Goal: Task Accomplishment & Management: Use online tool/utility

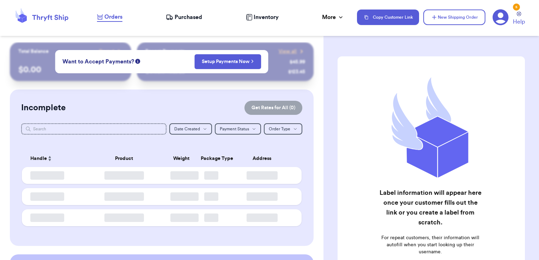
checkbox input "false"
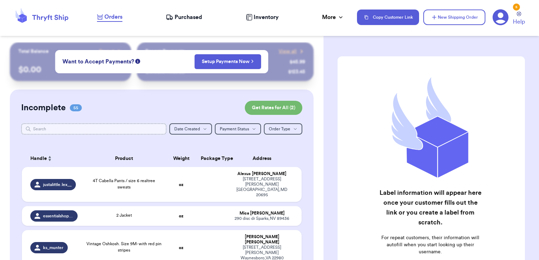
click at [145, 125] on input "text" at bounding box center [94, 128] width 146 height 11
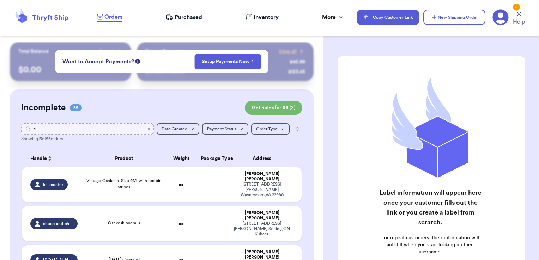
type input "r"
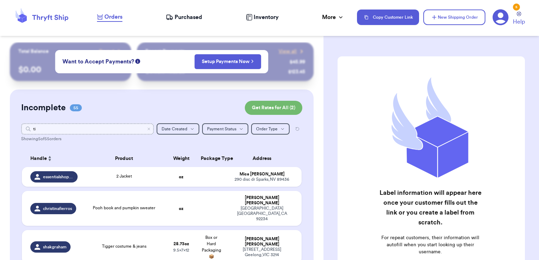
type input "t"
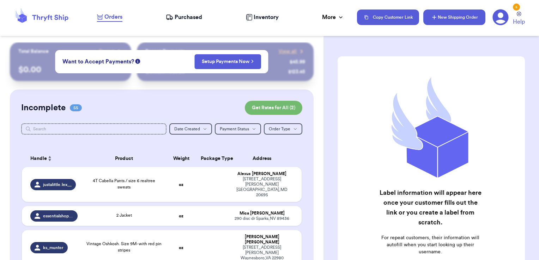
click at [437, 20] on icon "button" at bounding box center [433, 17] width 7 height 7
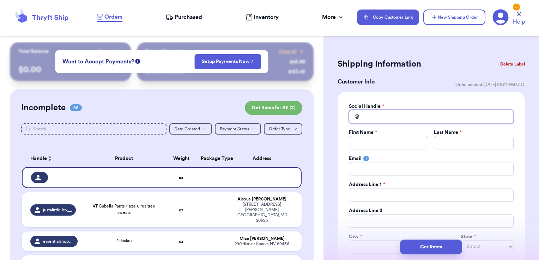
click at [400, 119] on input "Total Amount Paid" at bounding box center [431, 116] width 165 height 13
type input "t"
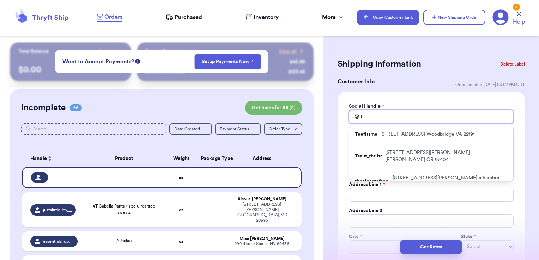
type input "ti"
type input "tif"
type input "tiff"
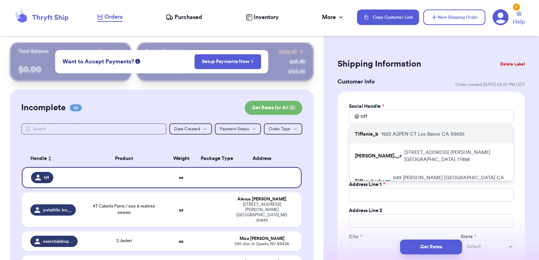
click at [400, 131] on p "[STREET_ADDRESS]" at bounding box center [422, 134] width 83 height 7
type input "Tiffanie_b"
type input "[PERSON_NAME]"
type input "[EMAIL_ADDRESS][DOMAIN_NAME]"
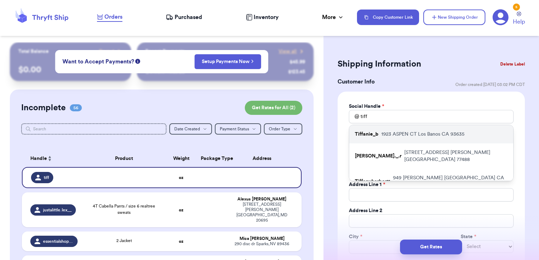
type input "1923 ASPEN CT"
type input "Los Banos"
select select "CA"
type input "93635"
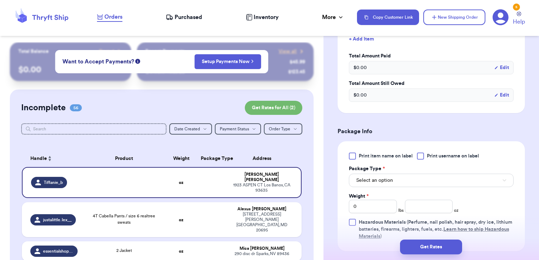
scroll to position [340, 0]
click at [423, 153] on div at bounding box center [420, 155] width 7 height 7
click at [0, 0] on input "Print username on label" at bounding box center [0, 0] width 0 height 0
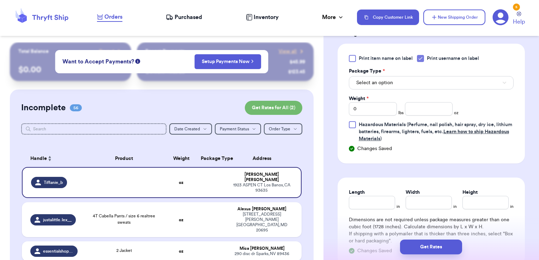
scroll to position [438, 0]
click at [386, 84] on button "Select an option" at bounding box center [431, 81] width 165 height 13
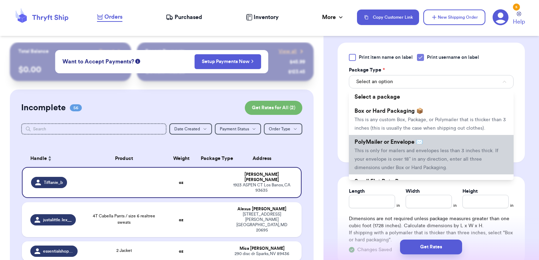
click at [378, 145] on span "PolyMailer or Envelope ✉️" at bounding box center [388, 142] width 68 height 6
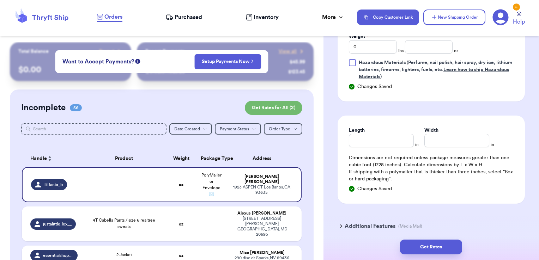
scroll to position [499, 0]
click at [423, 50] on input "number" at bounding box center [429, 46] width 48 height 13
type input "2.70"
click at [410, 243] on button "Get Rates" at bounding box center [431, 247] width 62 height 15
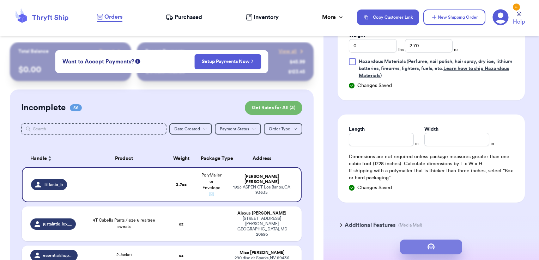
scroll to position [0, 0]
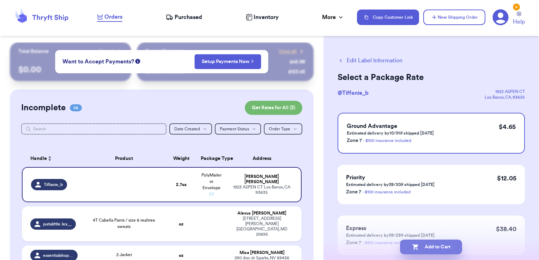
click at [452, 249] on button "Add to Cart" at bounding box center [431, 247] width 62 height 15
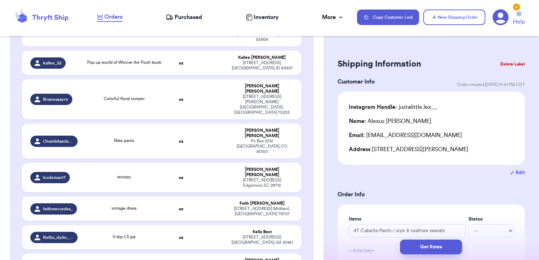
scroll to position [1794, 0]
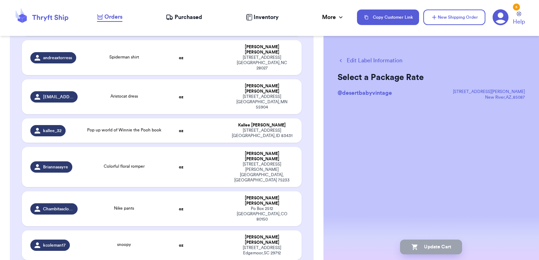
scroll to position [1682, 0]
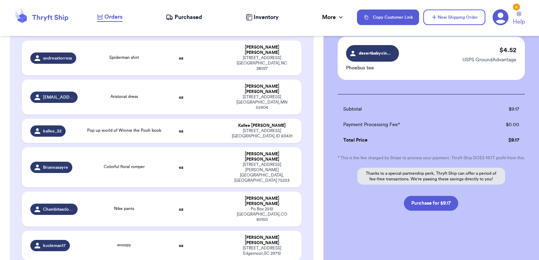
scroll to position [99, 0]
click at [427, 200] on button "Purchase for $9.17" at bounding box center [431, 203] width 54 height 15
checkbox input "false"
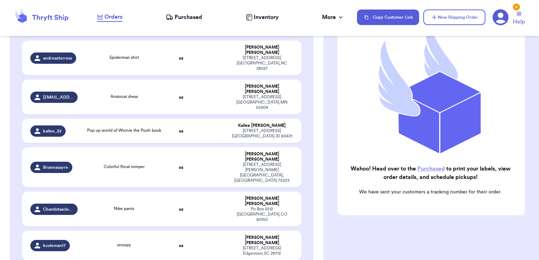
click at [180, 17] on span "Purchased" at bounding box center [187, 17] width 27 height 8
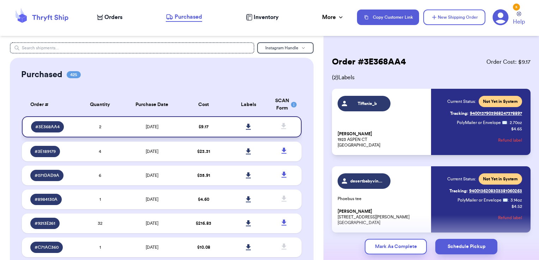
click at [246, 127] on icon at bounding box center [248, 127] width 5 height 6
